Goal: Task Accomplishment & Management: Complete application form

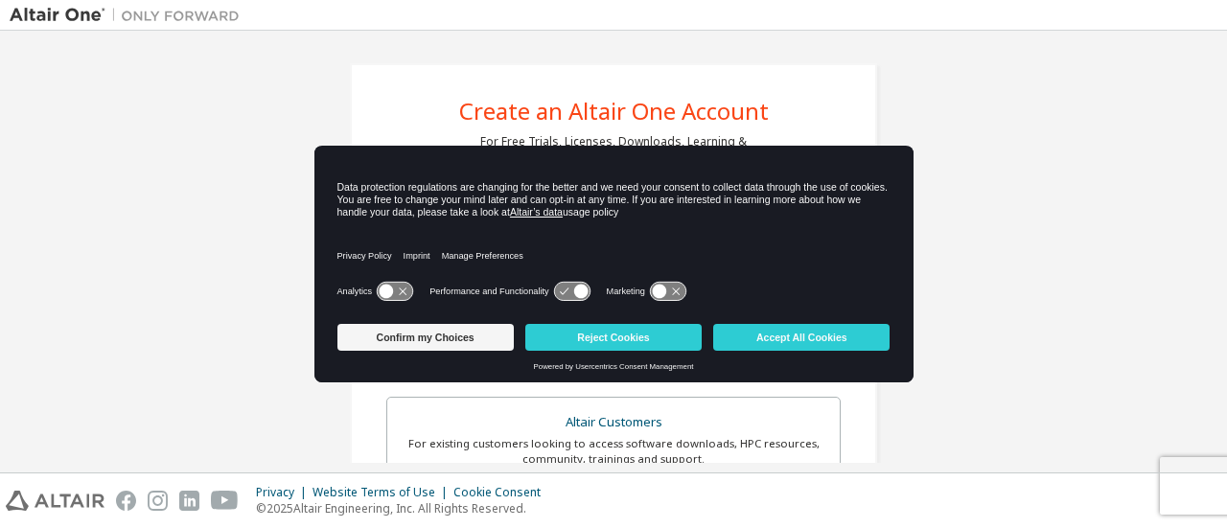
click at [670, 340] on button "Reject Cookies" at bounding box center [613, 337] width 176 height 27
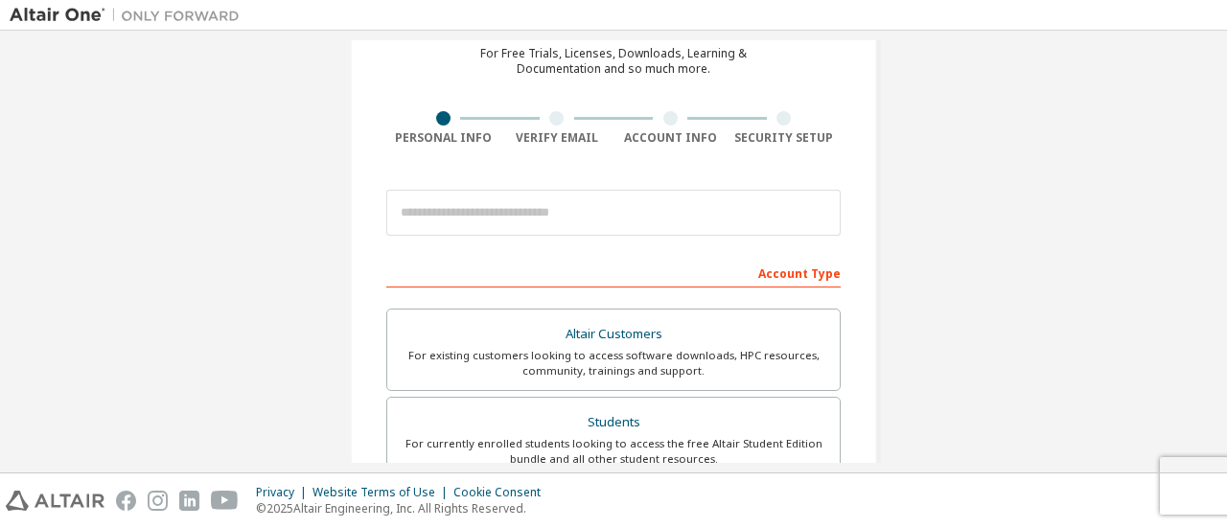
scroll to position [89, 0]
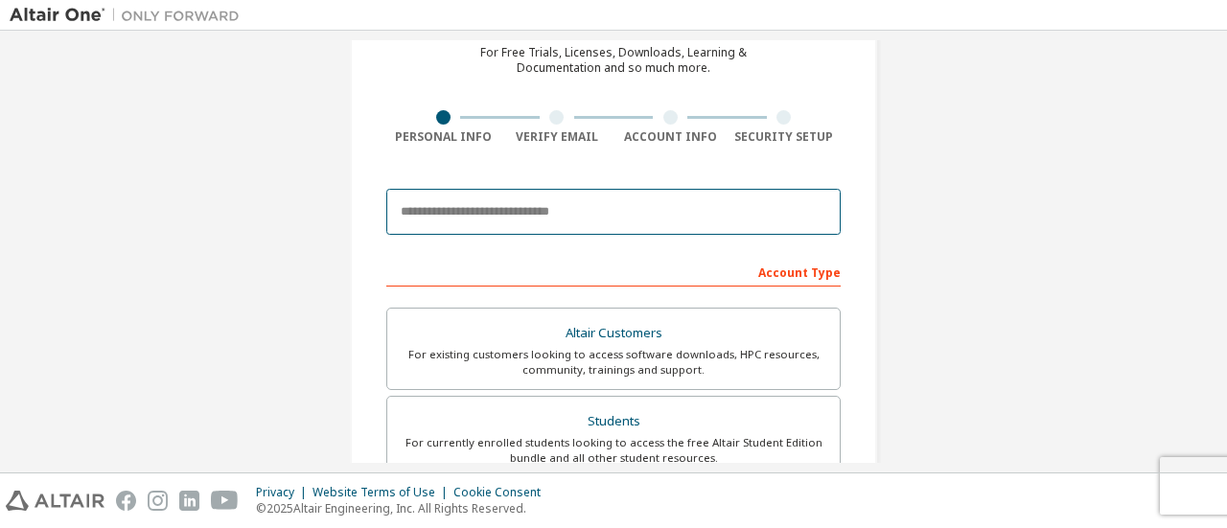
click at [602, 229] on input "email" at bounding box center [613, 212] width 454 height 46
type input "**********"
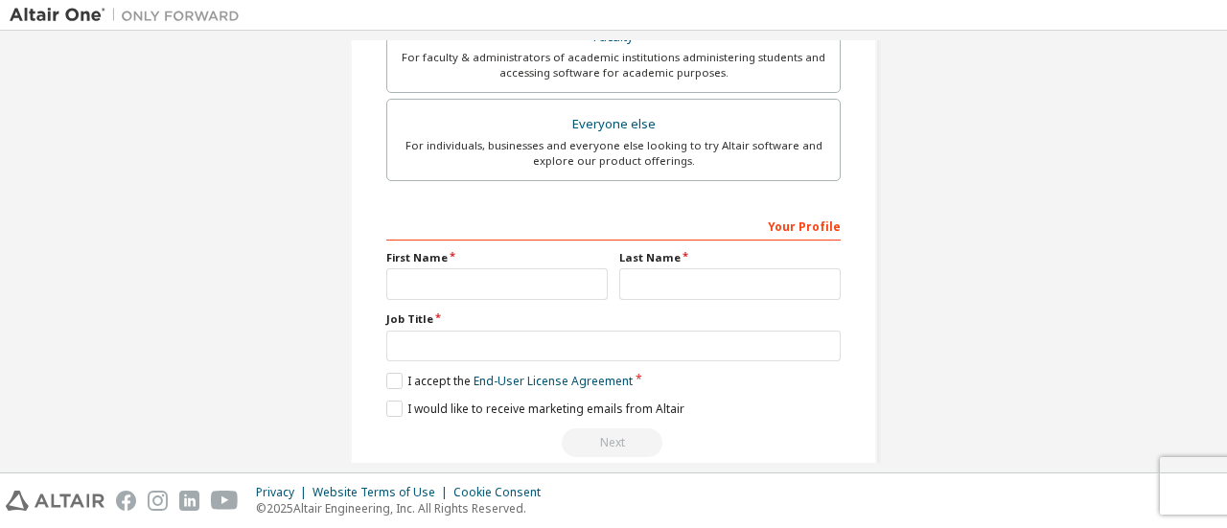
scroll to position [561, 0]
click at [570, 282] on input "text" at bounding box center [496, 285] width 221 height 32
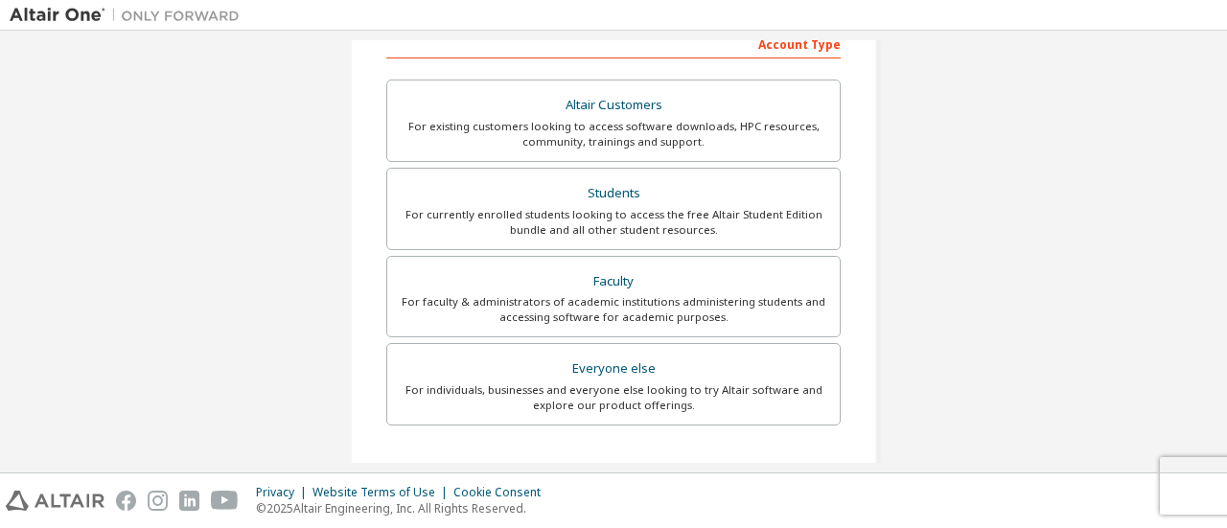
scroll to position [318, 0]
click at [653, 208] on div "For currently enrolled students looking to access the free Altair Student Editi…" at bounding box center [613, 221] width 429 height 31
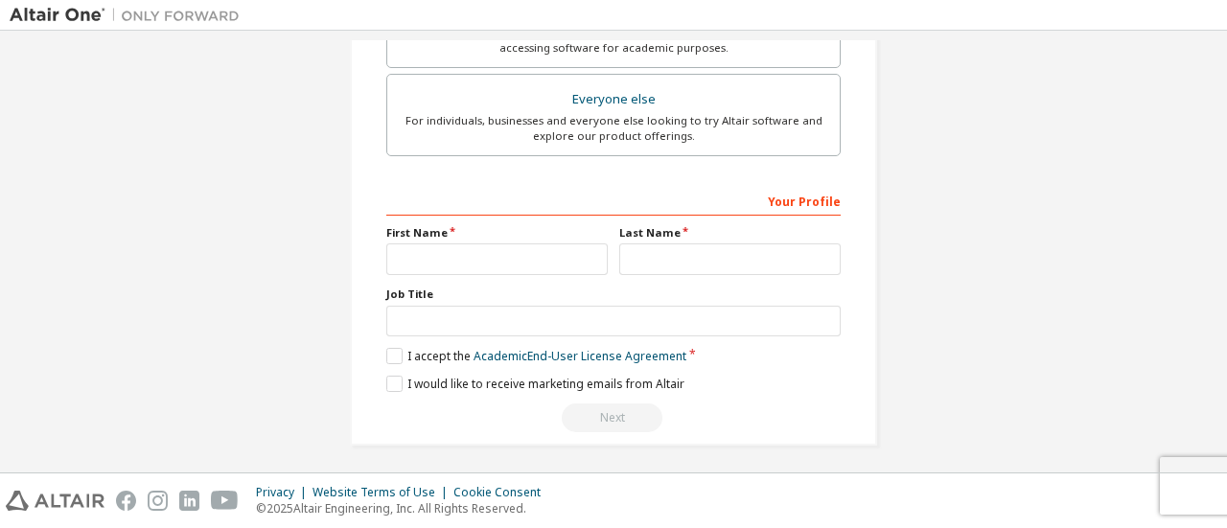
scroll to position [585, 0]
click at [543, 265] on input "text" at bounding box center [496, 261] width 221 height 32
type input "******"
type input "*"
click at [543, 265] on input "******" at bounding box center [496, 261] width 221 height 32
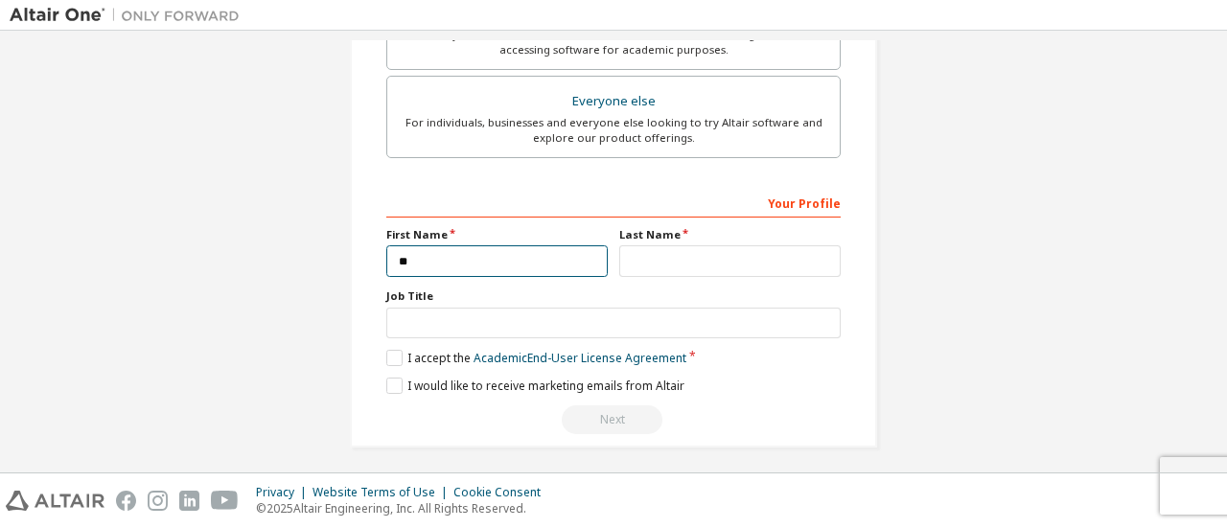
type input "*"
type input "**********"
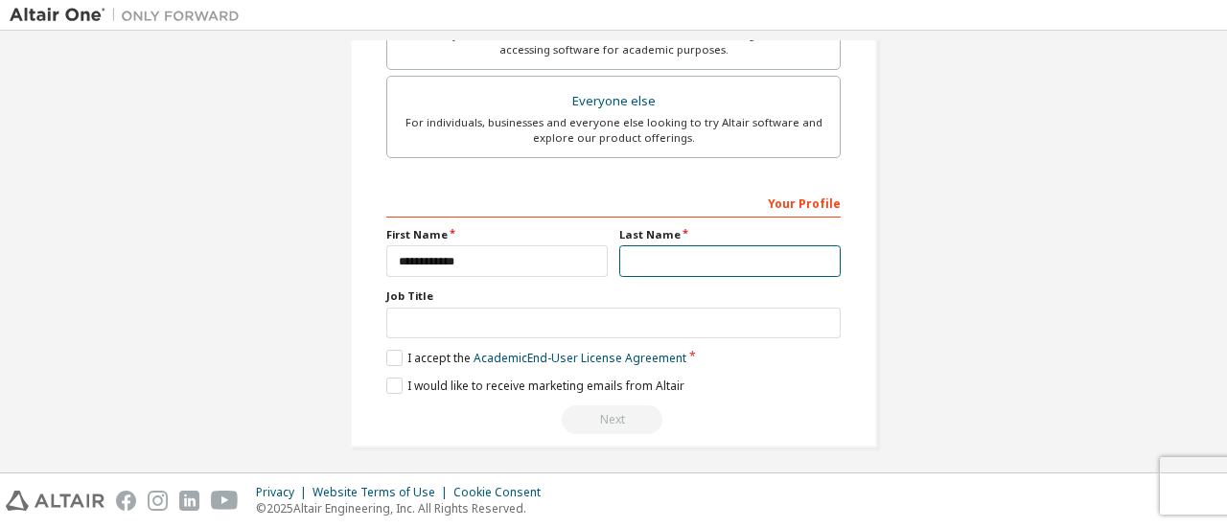
click at [654, 262] on input "text" at bounding box center [729, 261] width 221 height 32
type input "*****"
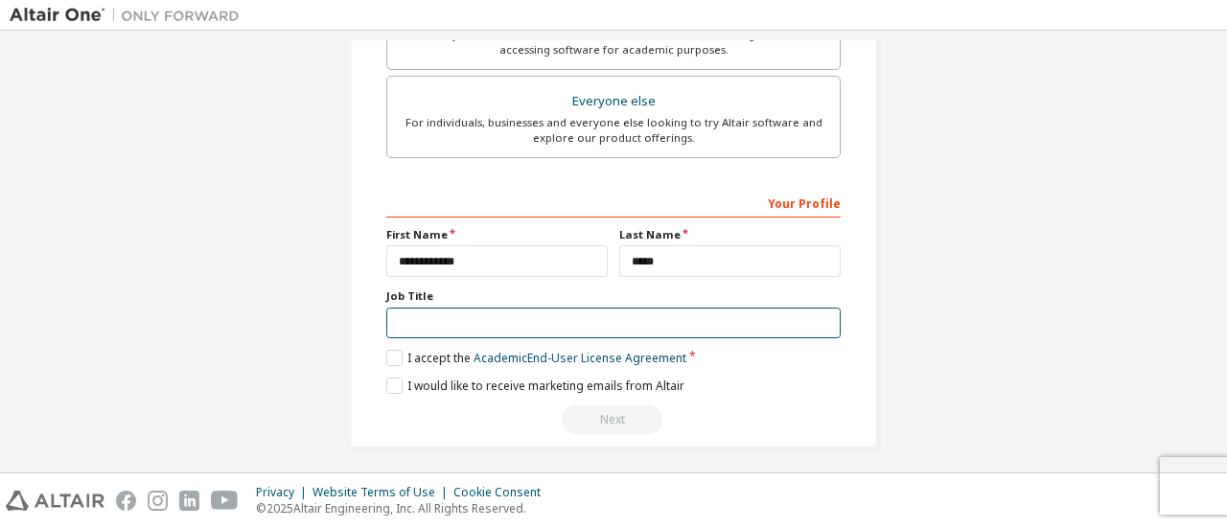
click at [544, 329] on input "text" at bounding box center [613, 324] width 454 height 32
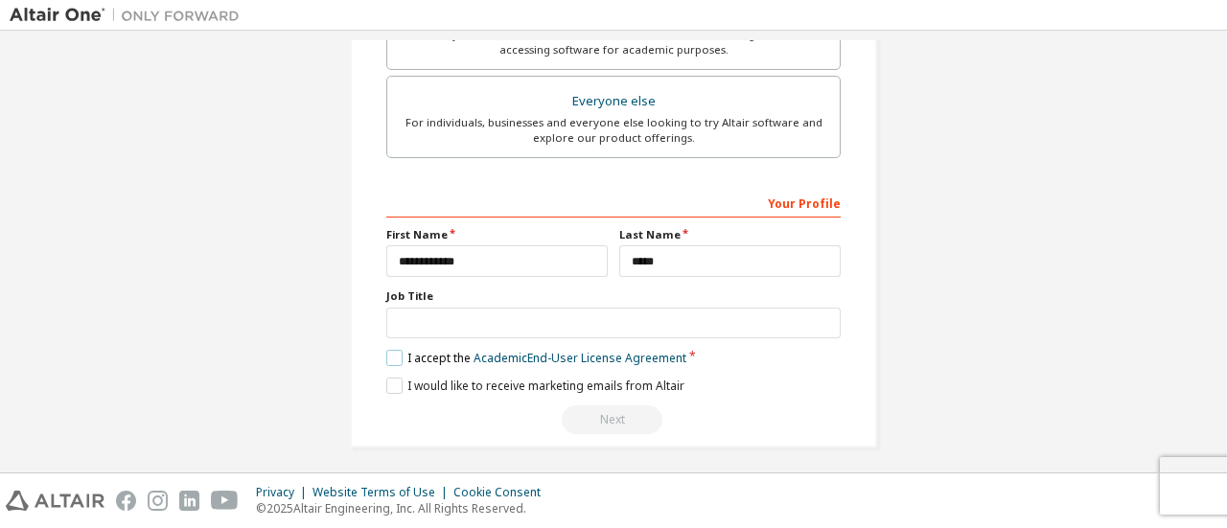
click at [391, 360] on label "I accept the Academic End-User License Agreement" at bounding box center [536, 358] width 300 height 16
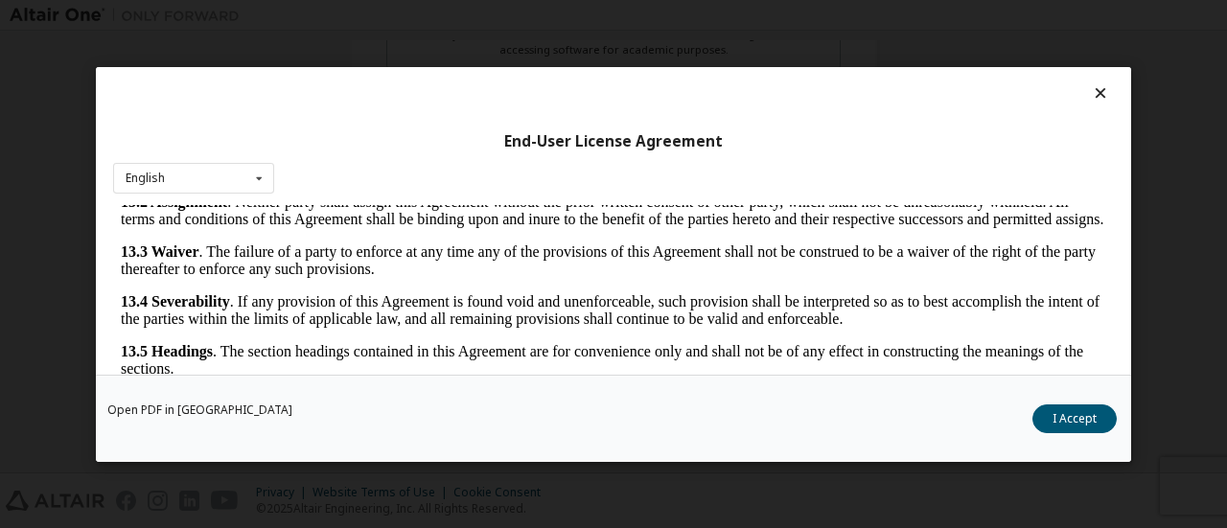
scroll to position [89, 0]
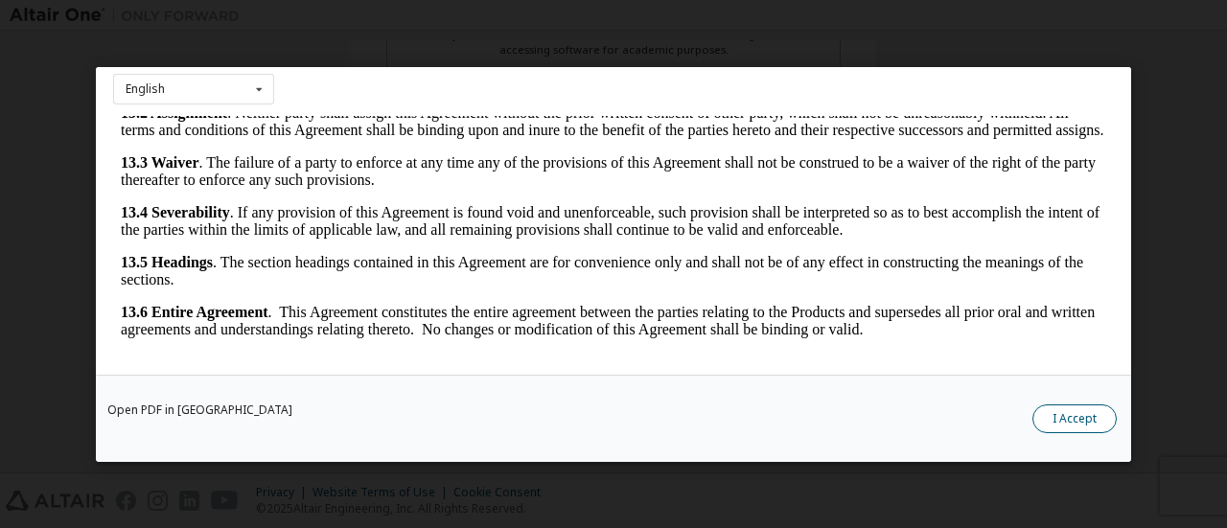
click at [1095, 417] on button "I Accept" at bounding box center [1074, 418] width 84 height 29
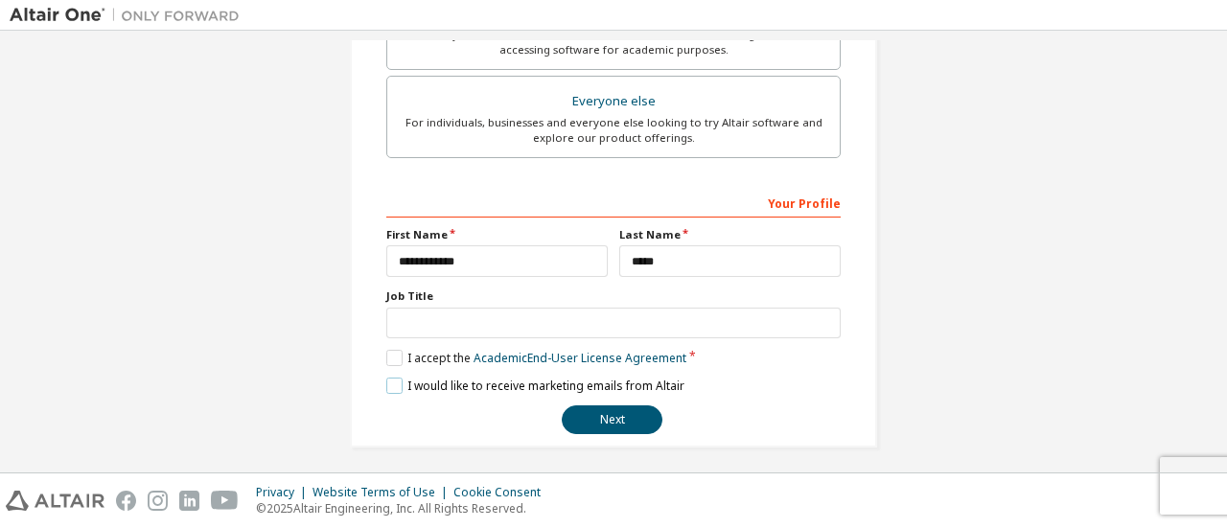
click at [396, 378] on label "I would like to receive marketing emails from Altair" at bounding box center [535, 386] width 298 height 16
click at [386, 388] on label "I would like to receive marketing emails from Altair" at bounding box center [535, 386] width 298 height 16
click at [578, 407] on button "Next" at bounding box center [612, 419] width 101 height 29
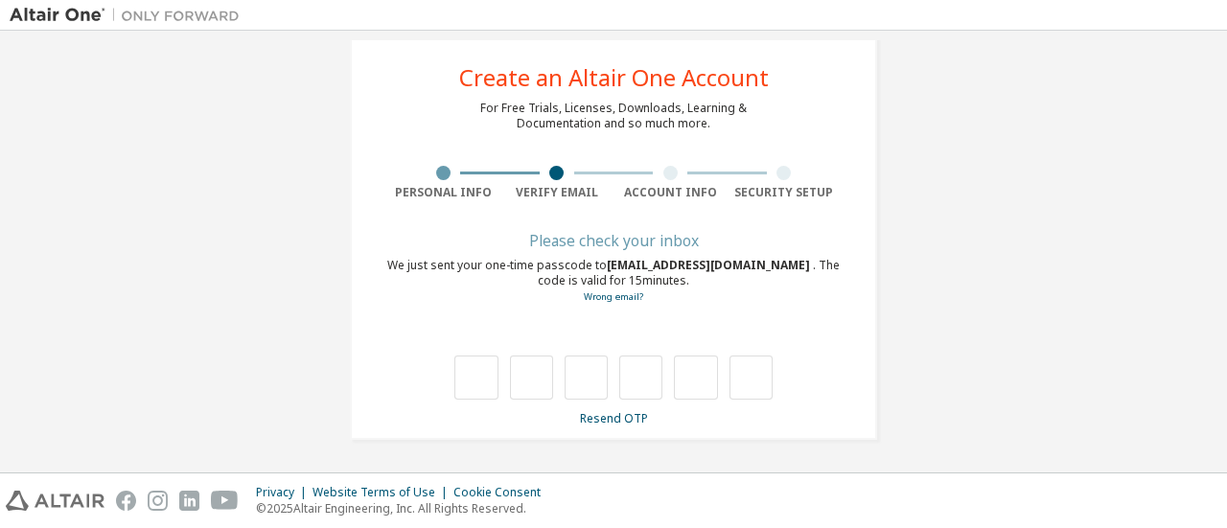
scroll to position [33, 0]
type input "*"
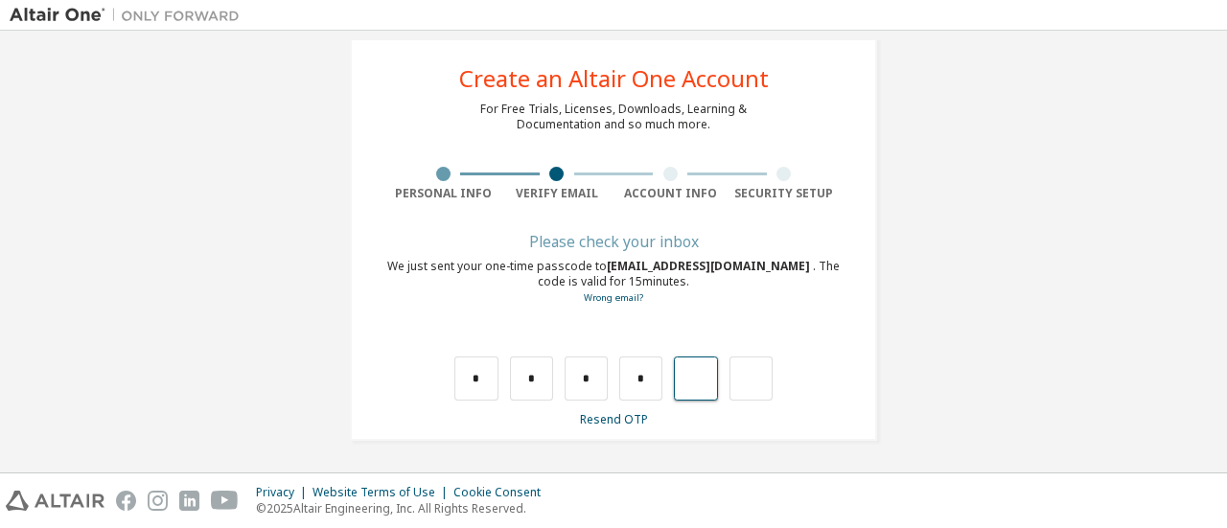
type input "*"
